Goal: Task Accomplishment & Management: Manage account settings

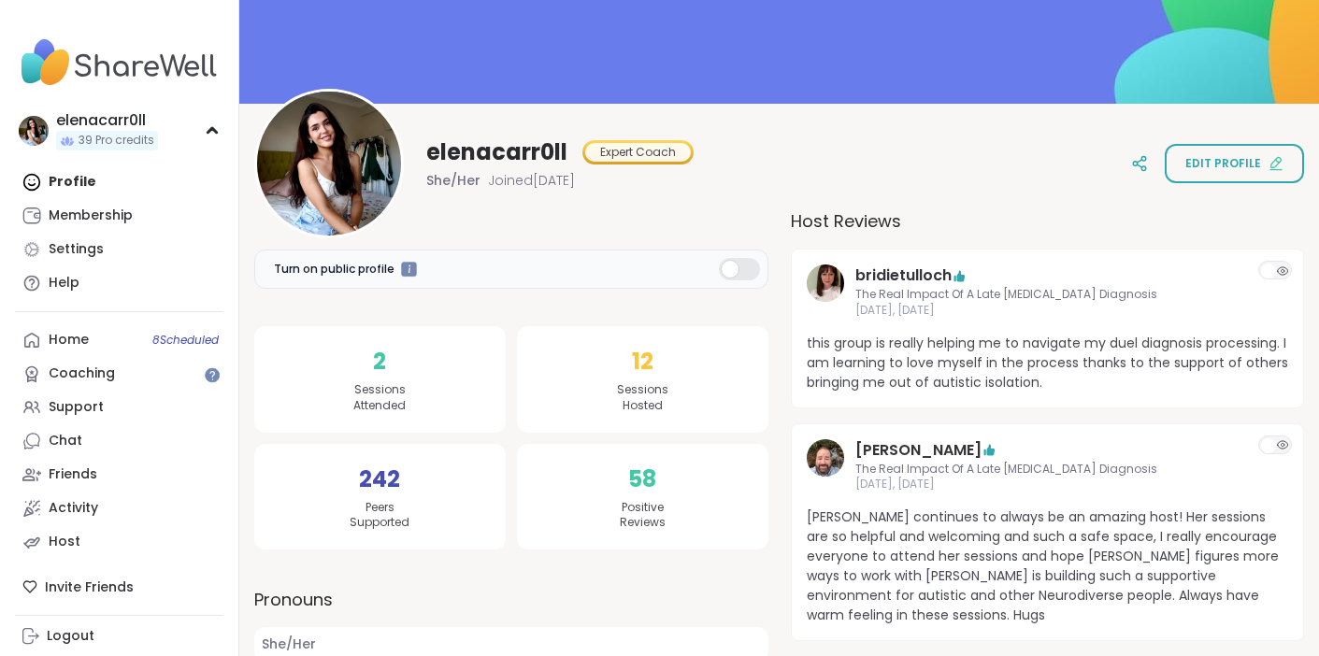
click at [117, 190] on div "Profile Membership Settings Help" at bounding box center [119, 232] width 208 height 135
click at [76, 343] on div "Home 8 Scheduled" at bounding box center [69, 340] width 40 height 19
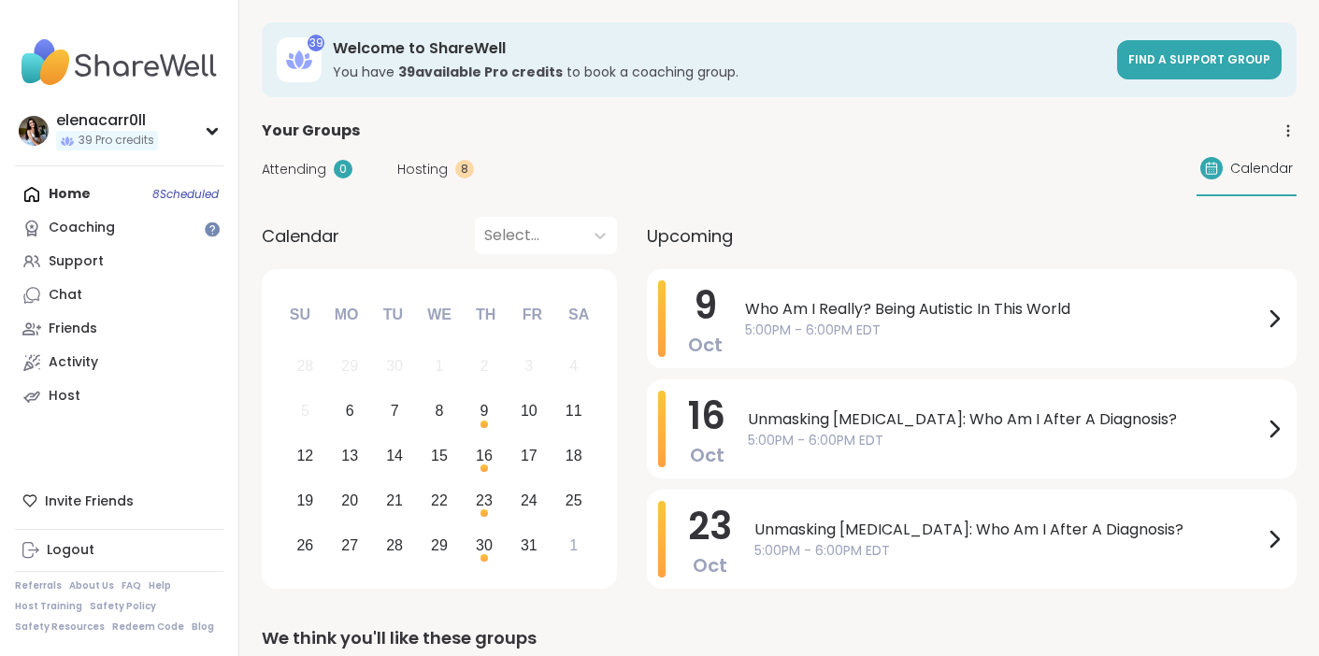
click at [94, 188] on div "Home 8 Scheduled Coaching Support Chat Friends Activity Host" at bounding box center [119, 296] width 208 height 236
click at [383, 160] on div "Attending 0 Hosting 8" at bounding box center [368, 170] width 212 height 20
click at [399, 169] on span "Hosting" at bounding box center [422, 170] width 50 height 20
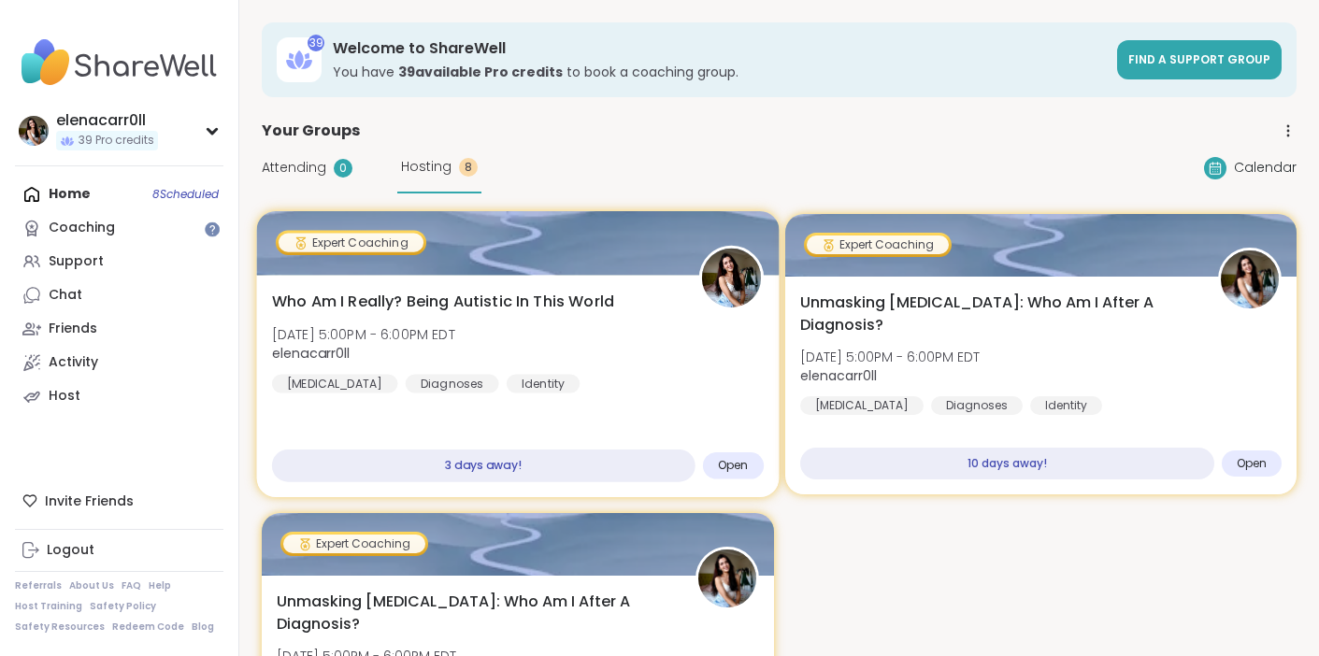
click at [559, 330] on div "Who Am I Really? Being Autistic In This World [DATE] 5:00PM - 6:00PM EDT elenac…" at bounding box center [518, 342] width 492 height 103
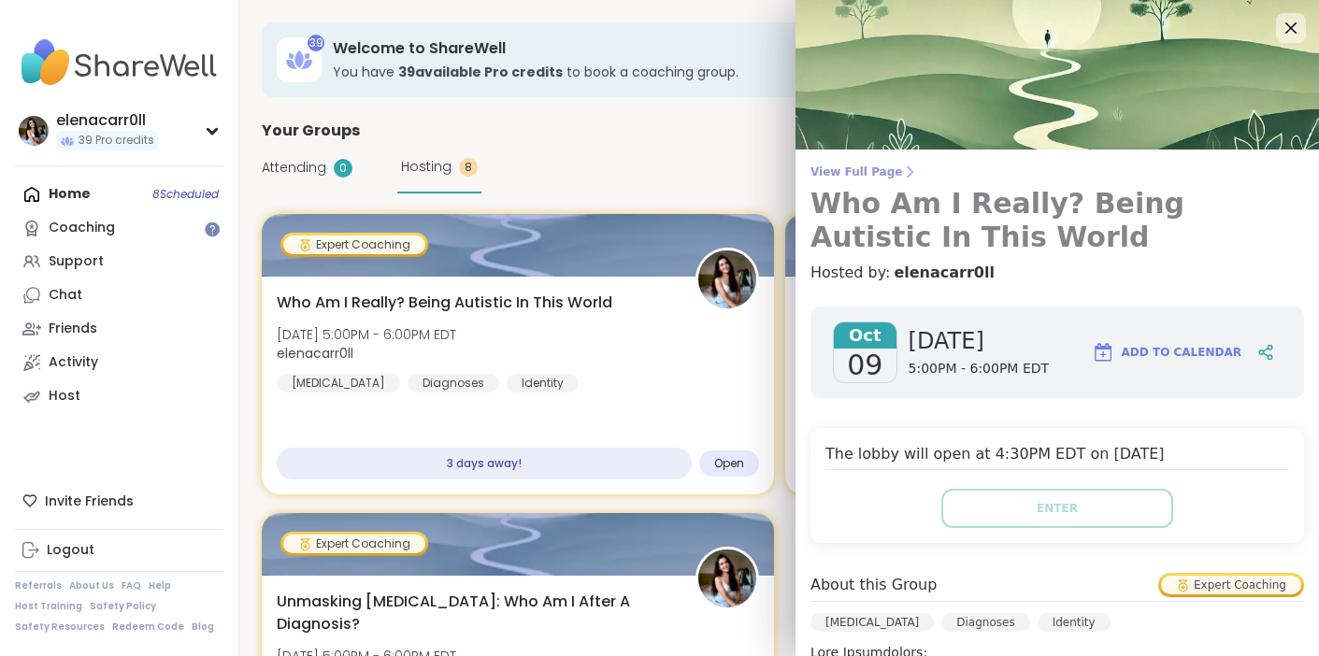
click at [961, 209] on h3 "Who Am I Really? Being Autistic In This World" at bounding box center [1057, 220] width 494 height 67
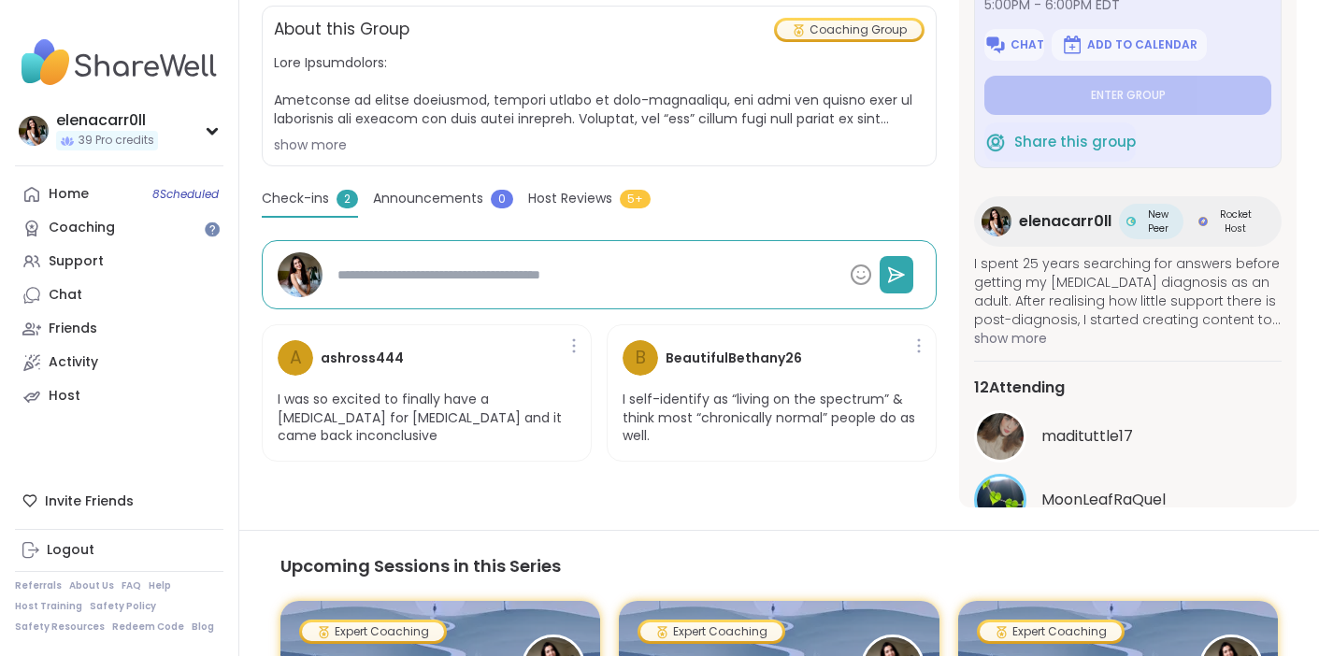
scroll to position [390, 0]
